Goal: Book appointment/travel/reservation

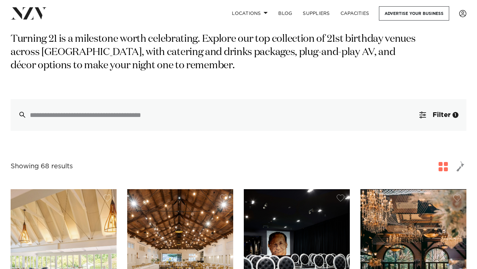
scroll to position [54, 0]
click at [427, 121] on button "Filter 1" at bounding box center [439, 115] width 55 height 32
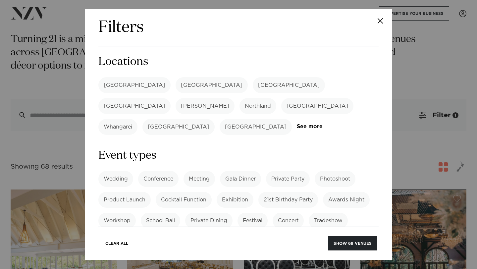
click at [123, 85] on label "[GEOGRAPHIC_DATA]" at bounding box center [134, 85] width 72 height 16
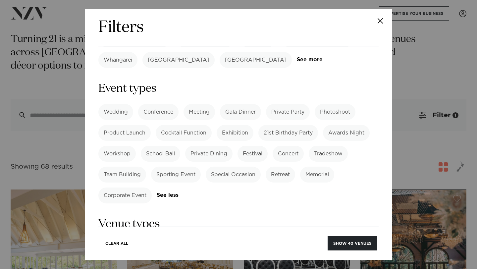
scroll to position [0, 0]
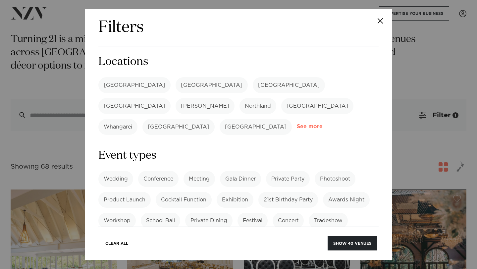
click at [297, 124] on link "See more" at bounding box center [323, 127] width 52 height 6
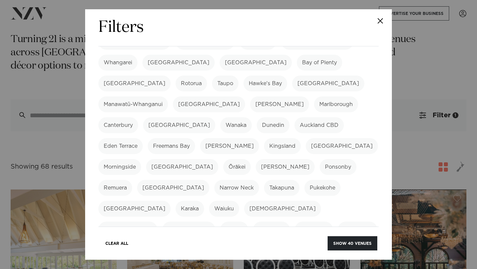
scroll to position [65, 0]
click at [195, 180] on label "[GEOGRAPHIC_DATA]" at bounding box center [173, 188] width 72 height 16
click at [272, 180] on label "Takapuna" at bounding box center [281, 188] width 35 height 16
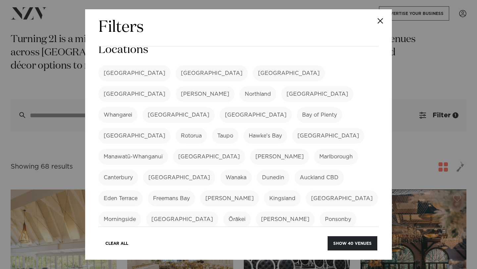
scroll to position [0, 0]
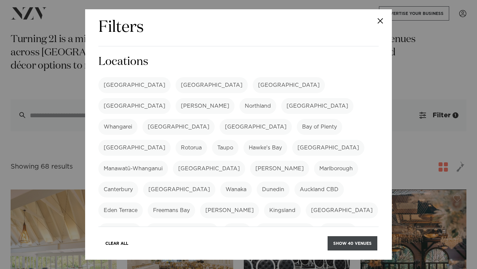
click at [361, 242] on button "Show 40 venues" at bounding box center [353, 243] width 50 height 14
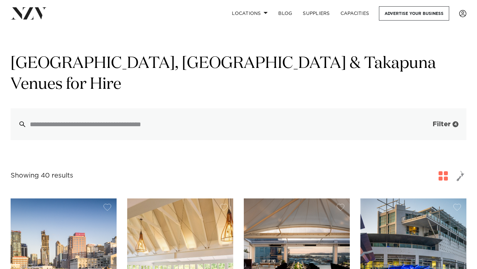
click at [443, 108] on button "Filter 4" at bounding box center [439, 124] width 55 height 32
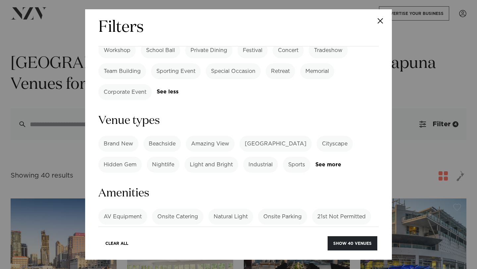
scroll to position [441, 0]
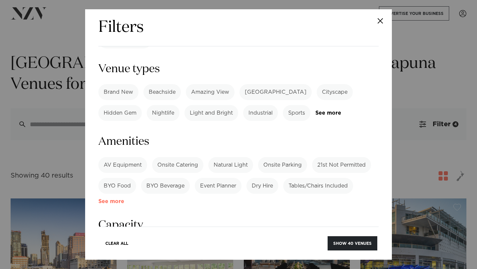
click at [104, 199] on link "See more" at bounding box center [124, 202] width 52 height 6
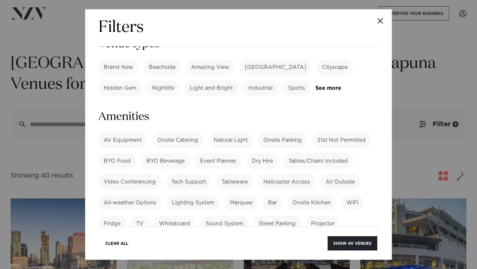
scroll to position [471, 0]
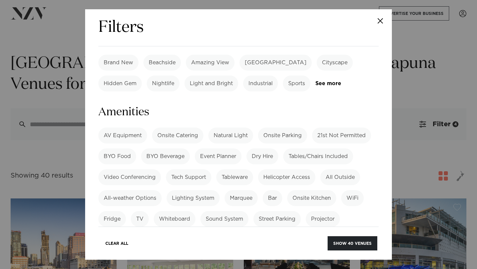
click at [113, 128] on label "AV Equipment" at bounding box center [122, 136] width 49 height 16
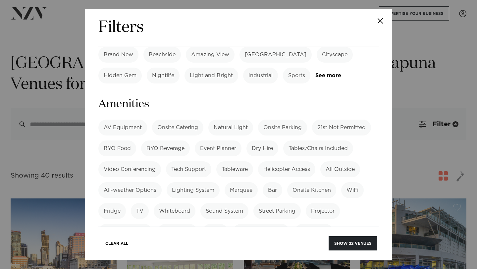
scroll to position [479, 0]
click at [275, 182] on label "Bar" at bounding box center [273, 190] width 20 height 16
click at [278, 119] on label "Onsite Parking" at bounding box center [282, 127] width 49 height 16
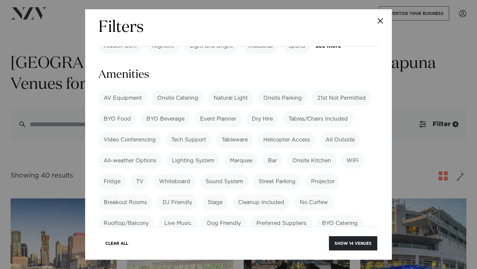
scroll to position [515, 0]
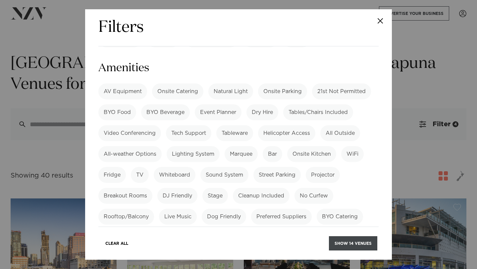
click at [358, 240] on button "Show 14 venues" at bounding box center [353, 243] width 48 height 14
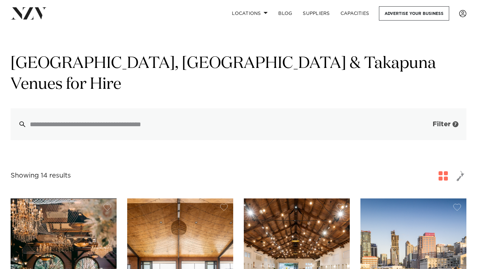
click at [436, 121] on span "Filter" at bounding box center [442, 124] width 18 height 7
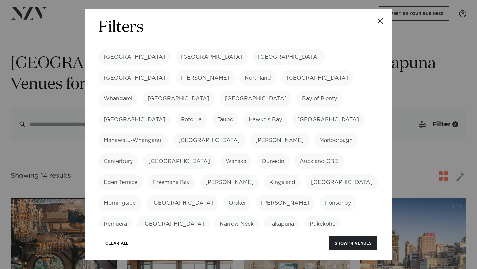
scroll to position [43, 0]
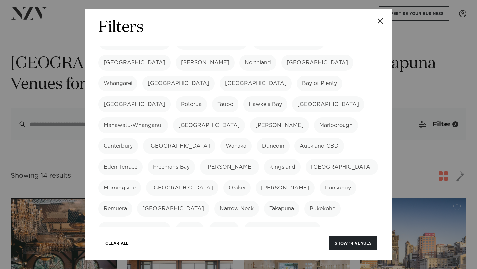
click at [104, 48] on label "[GEOGRAPHIC_DATA]" at bounding box center [134, 42] width 72 height 16
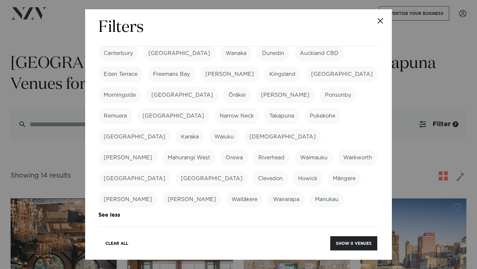
scroll to position [160, 0]
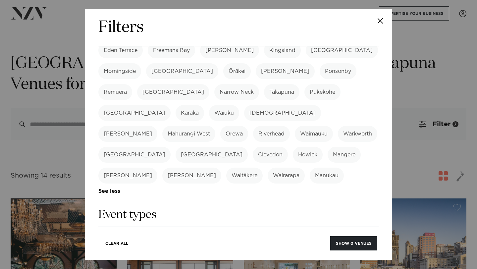
click at [304, 251] on label "21st Birthday Party" at bounding box center [288, 259] width 60 height 16
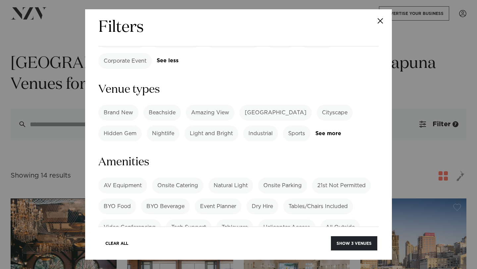
scroll to position [454, 0]
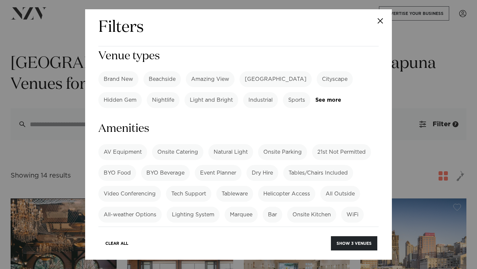
click at [286, 144] on label "Onsite Parking" at bounding box center [282, 152] width 49 height 16
click at [275, 207] on label "Bar" at bounding box center [273, 215] width 20 height 16
click at [129, 144] on label "AV Equipment" at bounding box center [122, 152] width 49 height 16
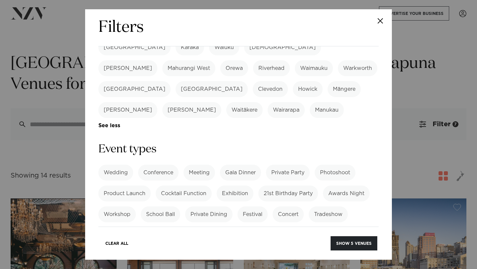
scroll to position [222, 0]
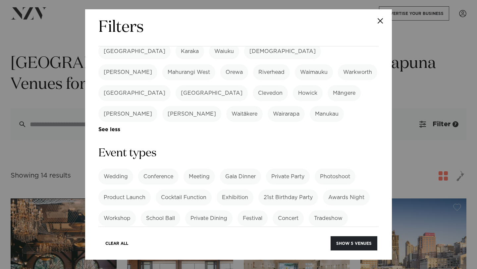
click at [274, 190] on label "21st Birthday Party" at bounding box center [288, 198] width 60 height 16
click at [353, 245] on button "Show 1 venue" at bounding box center [355, 243] width 43 height 14
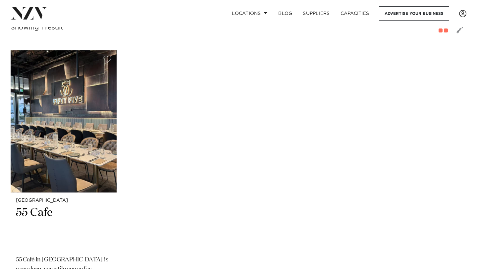
scroll to position [125, 0]
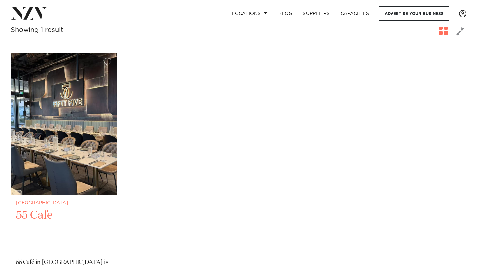
click at [47, 158] on img at bounding box center [64, 124] width 106 height 142
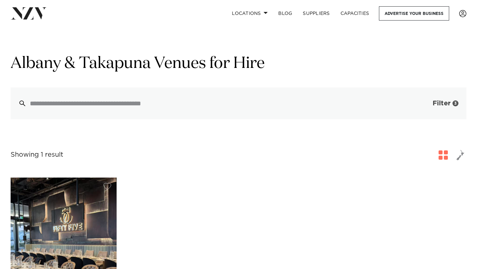
click at [439, 107] on span "Filter" at bounding box center [442, 103] width 18 height 7
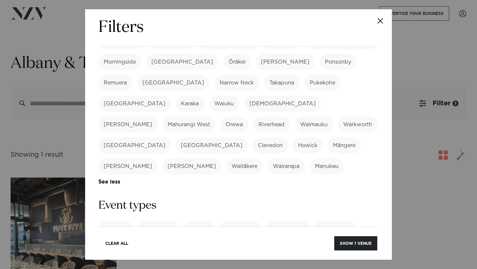
scroll to position [195, 0]
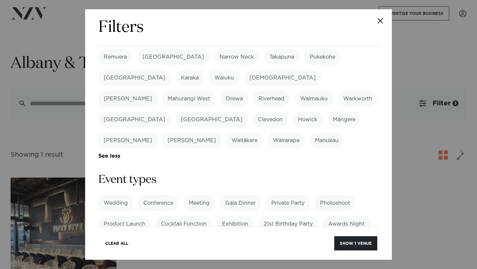
click at [287, 216] on label "21st Birthday Party" at bounding box center [288, 224] width 60 height 16
click at [368, 244] on button "Show 5 venues" at bounding box center [354, 243] width 47 height 14
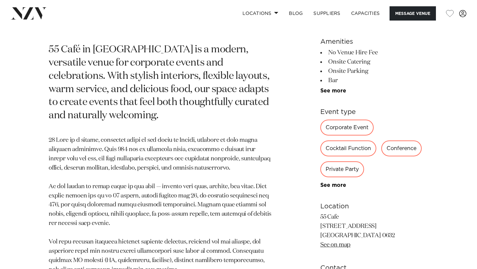
scroll to position [310, 0]
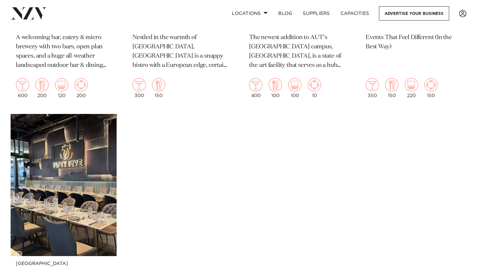
scroll to position [501, 0]
